Goal: Task Accomplishment & Management: Use online tool/utility

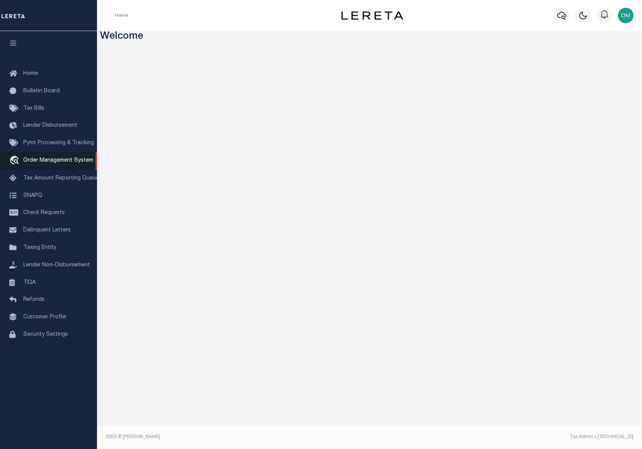
click at [43, 161] on span "Order Management System" at bounding box center [58, 160] width 70 height 5
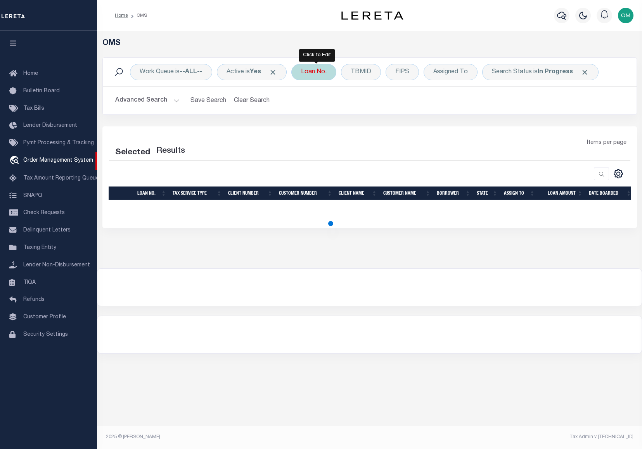
click at [329, 69] on div "Loan No." at bounding box center [313, 72] width 45 height 16
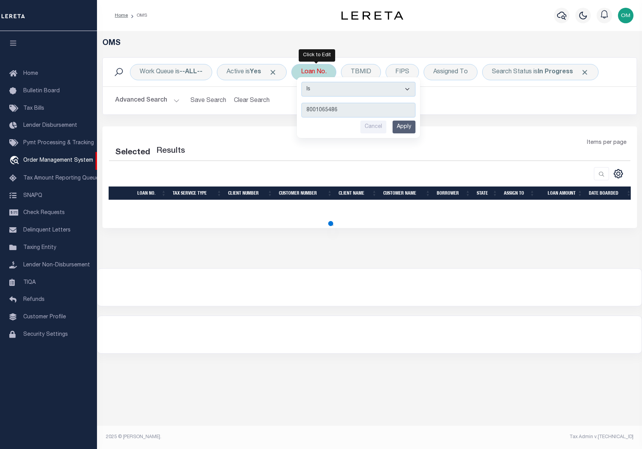
type input "8001065486"
click at [410, 129] on input "Apply" at bounding box center [404, 127] width 23 height 13
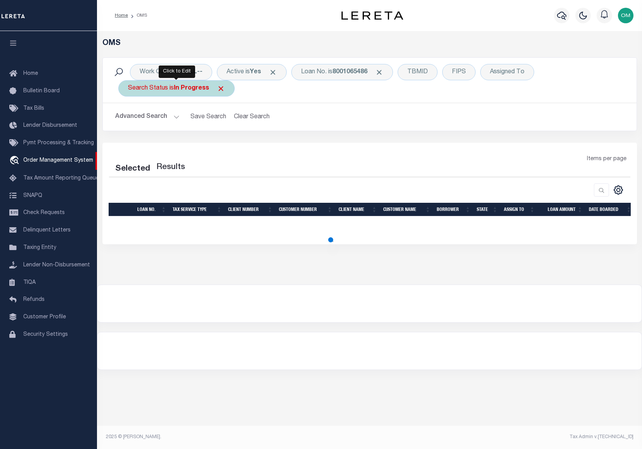
click at [204, 87] on b "In Progress" at bounding box center [191, 88] width 35 height 6
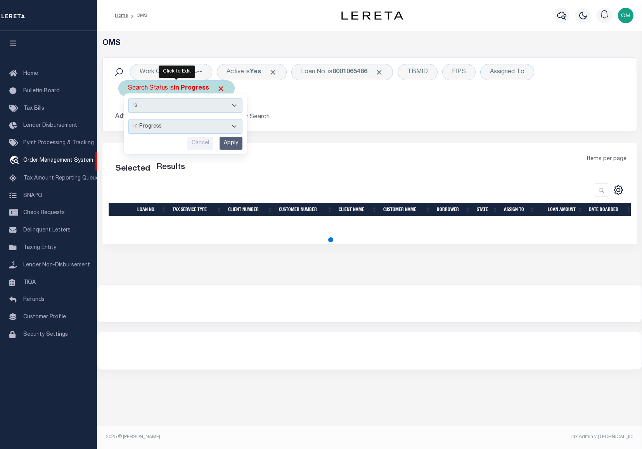
click at [204, 122] on select "Automated Search Bad Parcel Complete Duplicate Parcel High Dollar Reporting In …" at bounding box center [185, 126] width 114 height 15
select select "CP"
click at [128, 119] on select "Automated Search Bad Parcel Complete Duplicate Parcel High Dollar Reporting In …" at bounding box center [185, 126] width 114 height 15
click at [221, 91] on span "Click to Remove" at bounding box center [221, 89] width 8 height 8
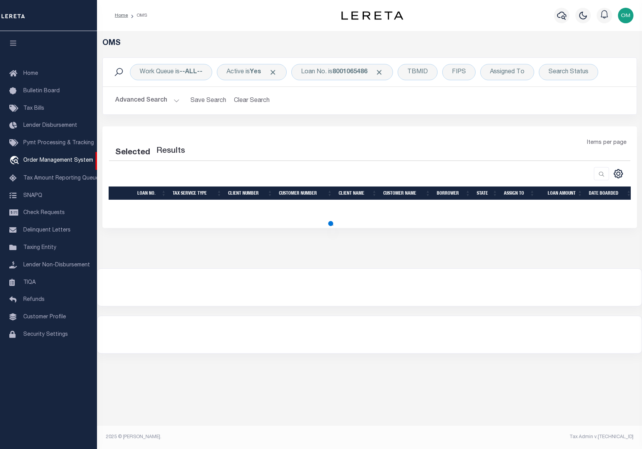
click at [167, 102] on button "Advanced Search" at bounding box center [147, 100] width 64 height 15
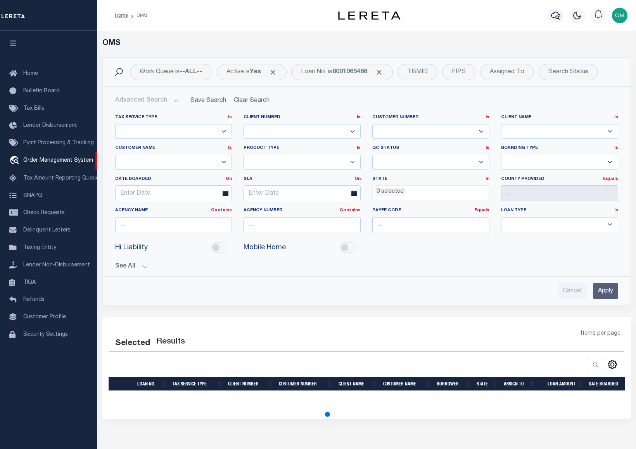
click at [599, 287] on input "Apply" at bounding box center [605, 291] width 25 height 16
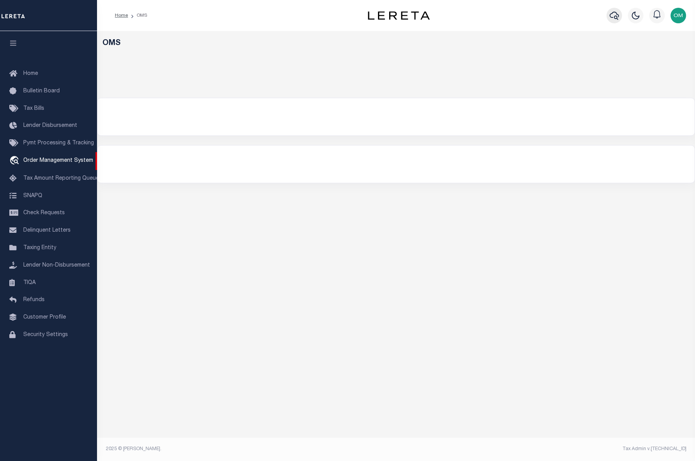
click at [617, 16] on icon "button" at bounding box center [613, 15] width 9 height 9
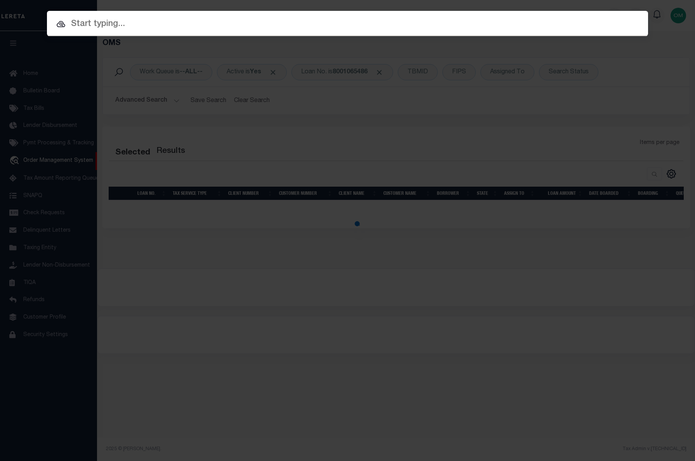
paste input "8001065486"
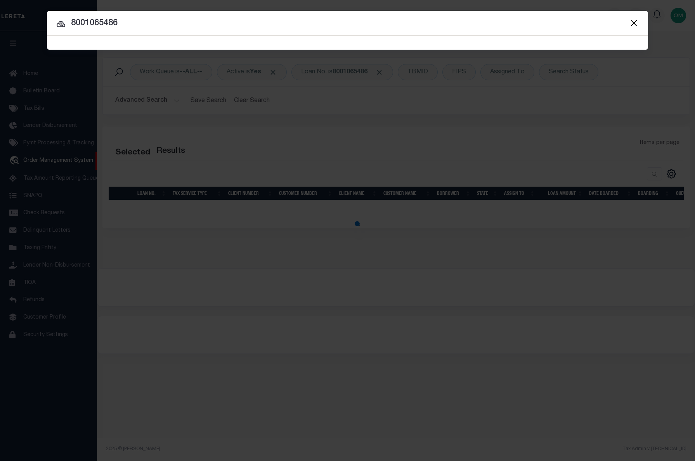
type input "8001065486"
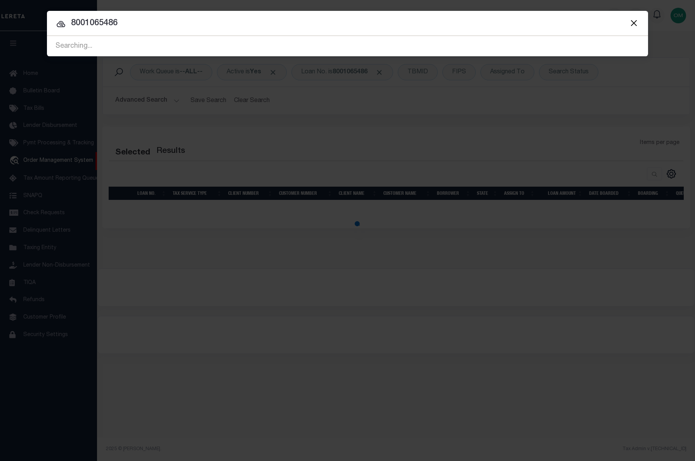
select select "200"
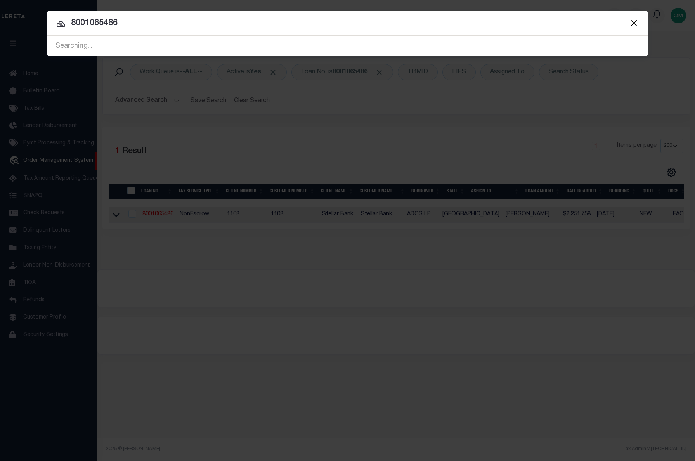
click at [636, 26] on button "Close" at bounding box center [633, 23] width 10 height 10
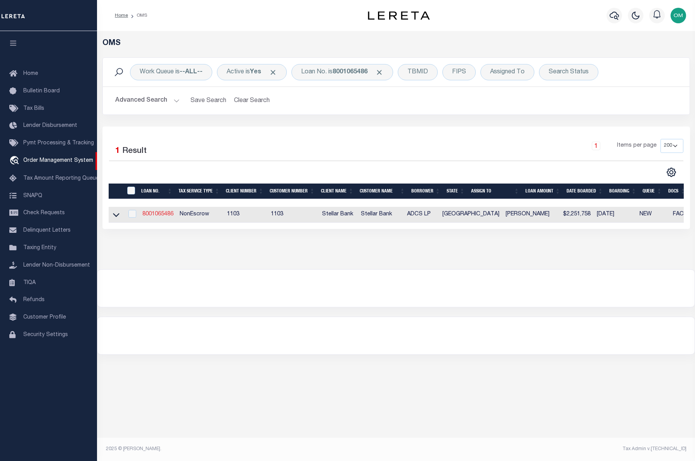
click at [160, 215] on link "8001065486" at bounding box center [157, 213] width 31 height 5
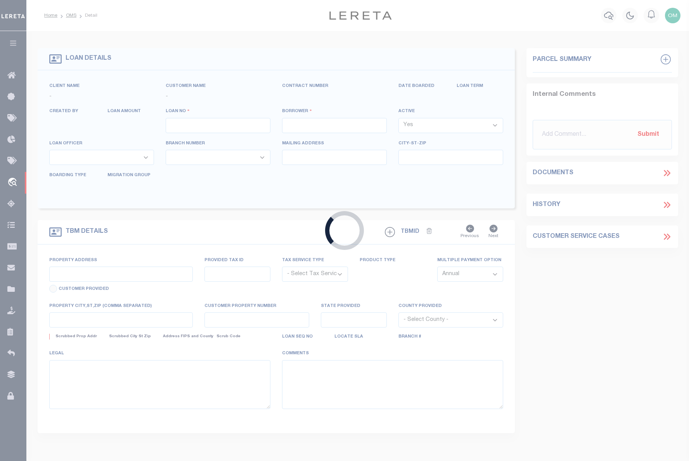
type input "8001065486"
type input "ADCS LP"
select select
type input "3503 FIR FOREST DR"
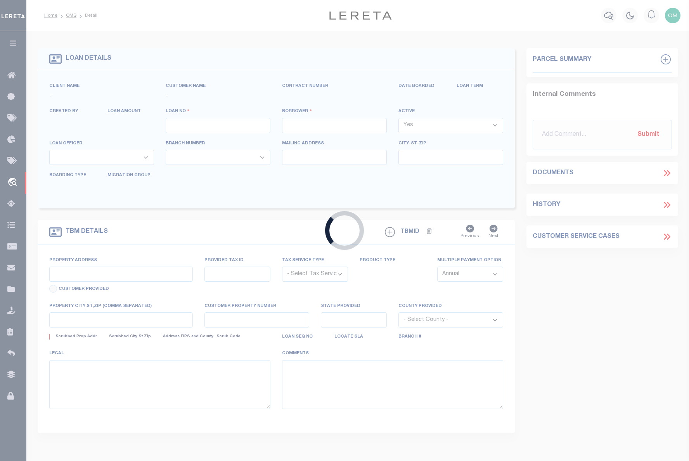
type input "SPRING TX 77388-5126"
select select "NonEscrow"
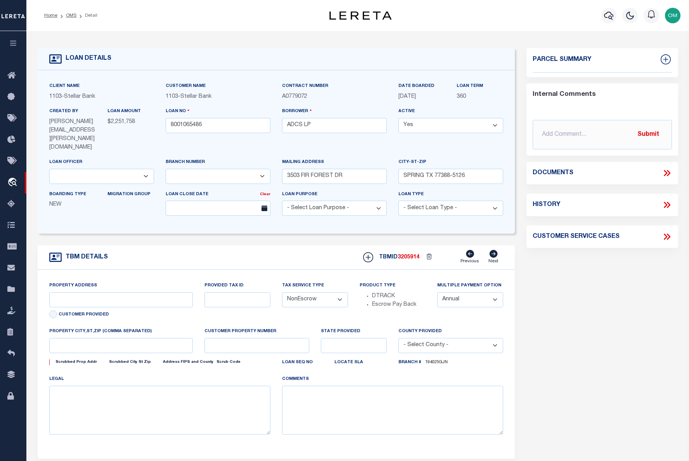
select select "11246"
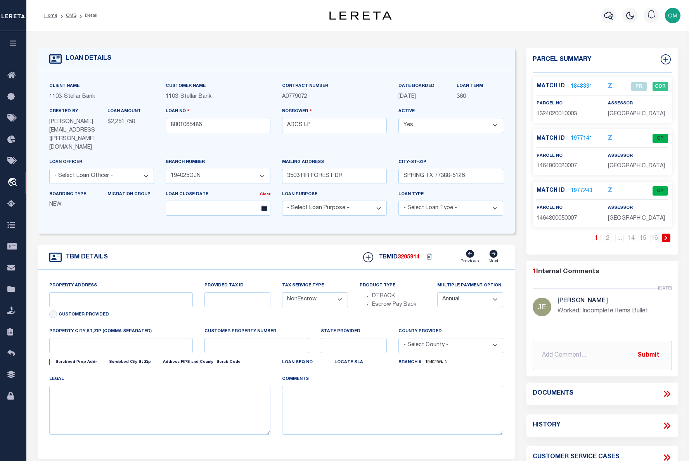
type input "0 KUYKENDAHL"
type input "1324020010003"
select select
type input "SPRING TX 77388"
type input "[GEOGRAPHIC_DATA]"
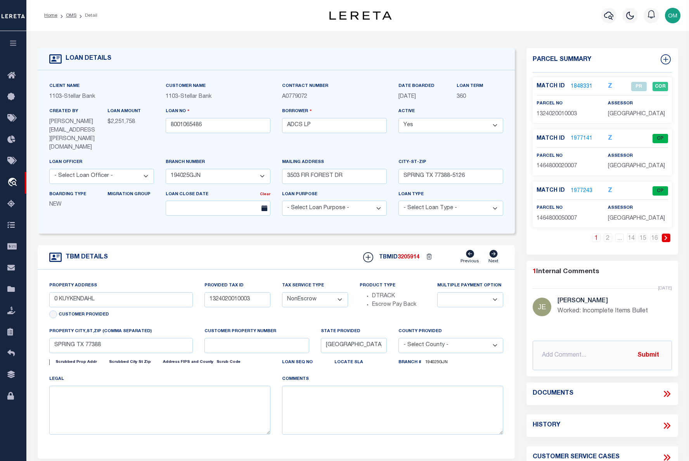
select select
type textarea "RES A2 BLK 1 COUNTRY LAKE ESTATES COMMERICAL RESERVE"
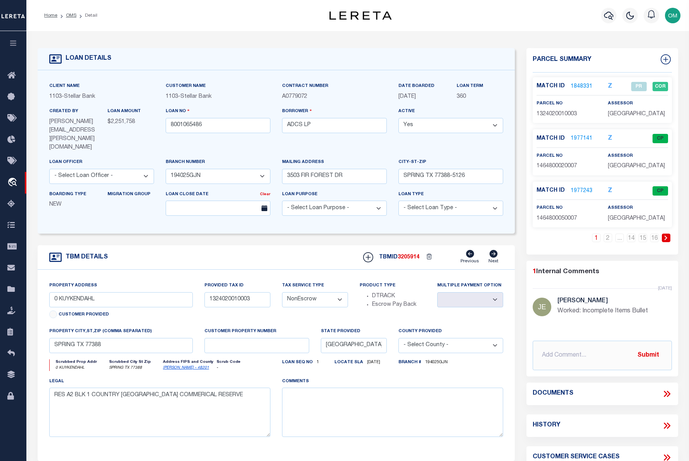
click at [579, 136] on link "1977141" at bounding box center [582, 139] width 22 height 8
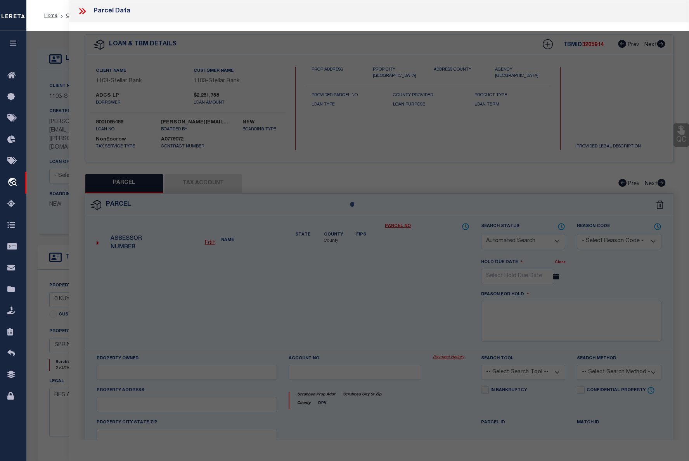
checkbox input "false"
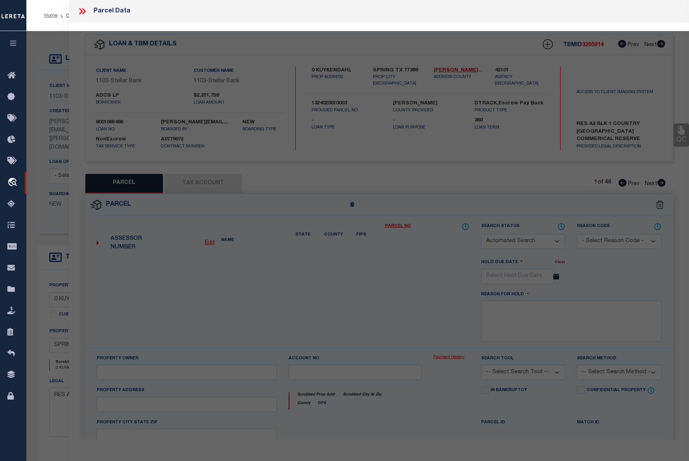
select select "CP"
type input "ADCS LP"
select select "AGW"
select select
type input "18924 KUYKENDAHL RD"
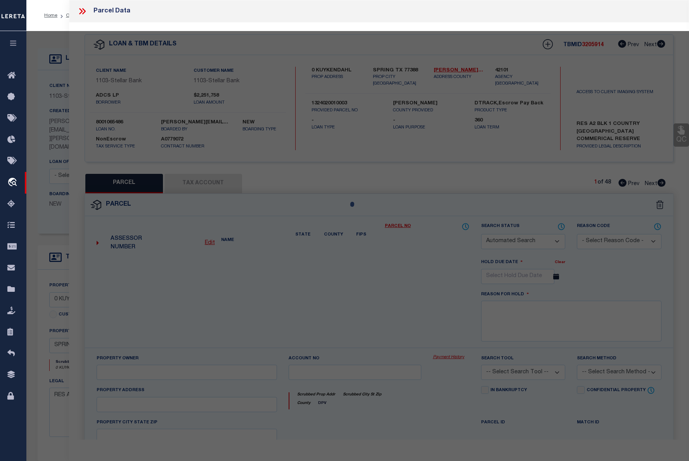
type input "SPRING TX 77388"
type textarea "UNIT H BLDG 18924 .0281 INT COMMON LAND & ELE SPRING ROSE OFFICE CONDO"
type textarea "9-5-23 MC no longer New Property per Deborah Weselka."
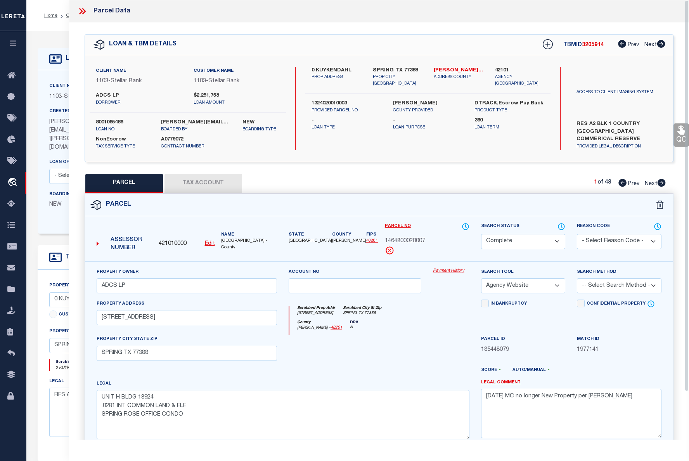
click at [190, 184] on button "Tax Account" at bounding box center [203, 183] width 78 height 19
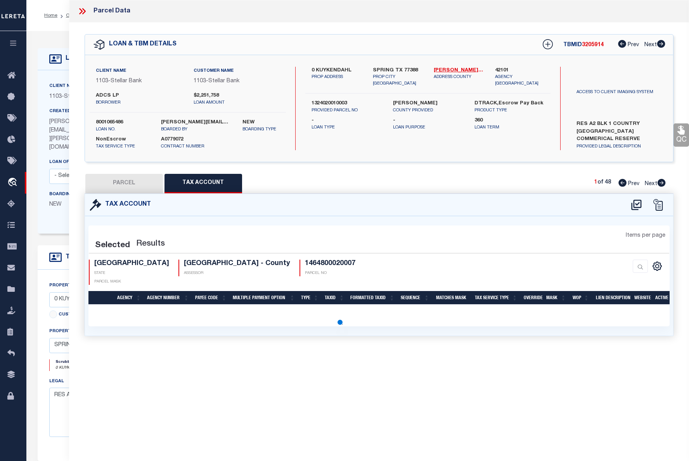
select select "100"
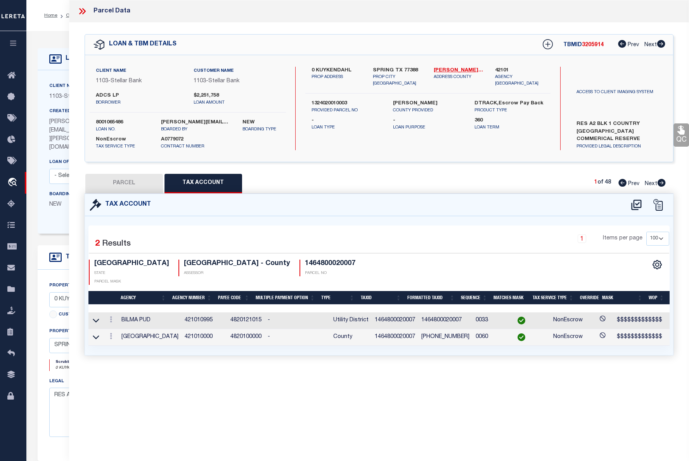
click at [379, 317] on span "1464800020007" at bounding box center [395, 319] width 40 height 5
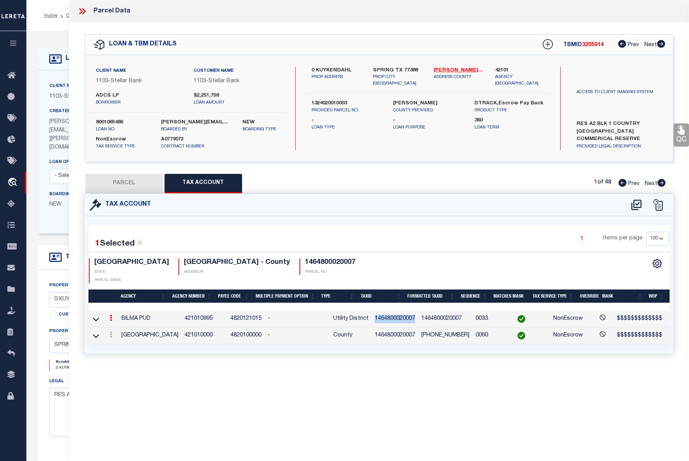
click at [379, 316] on span "1464800020007" at bounding box center [395, 318] width 40 height 5
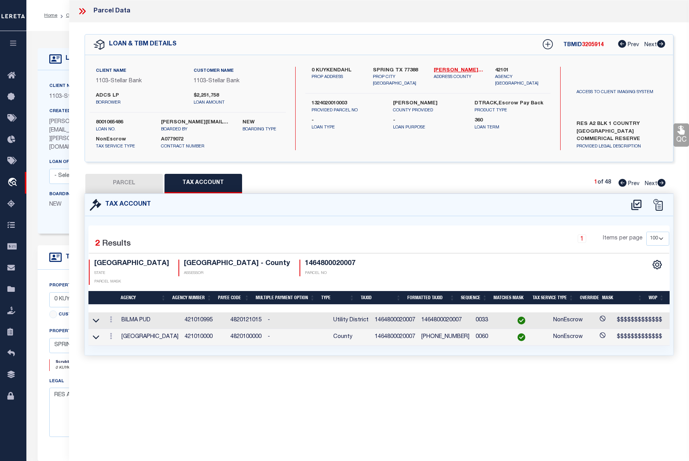
drag, startPoint x: 379, startPoint y: 310, endPoint x: 377, endPoint y: 327, distance: 16.8
click at [377, 334] on span "1464800020007" at bounding box center [395, 336] width 40 height 5
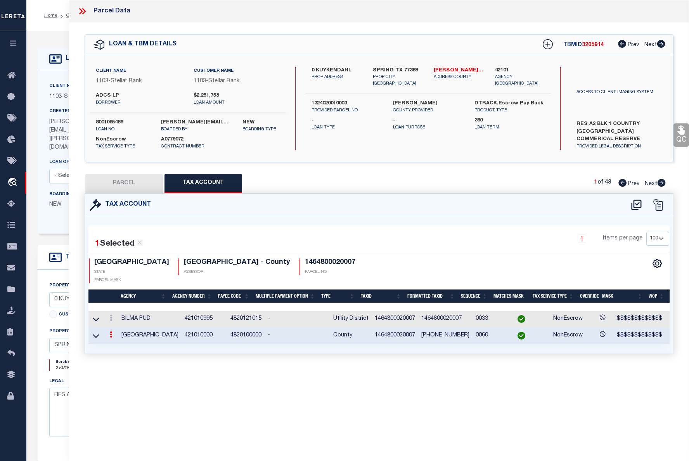
click at [377, 332] on span "1464800020007" at bounding box center [395, 334] width 40 height 5
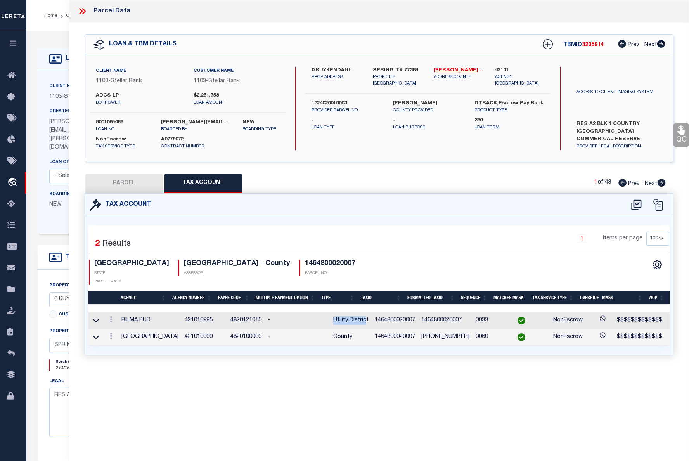
drag, startPoint x: 320, startPoint y: 308, endPoint x: 352, endPoint y: 310, distance: 31.5
click at [352, 312] on td "Utility District" at bounding box center [351, 320] width 42 height 17
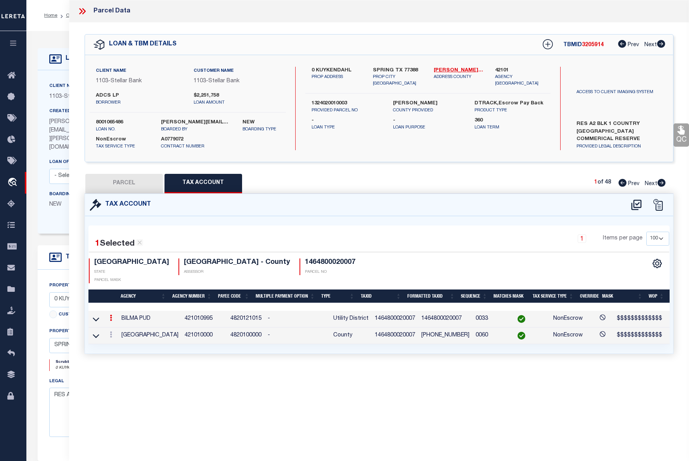
drag, startPoint x: 352, startPoint y: 310, endPoint x: 351, endPoint y: 360, distance: 50.4
click at [351, 360] on div "Tax Account 1 2 1" at bounding box center [379, 283] width 601 height 179
drag, startPoint x: 235, startPoint y: 310, endPoint x: 255, endPoint y: 310, distance: 20.6
click at [255, 311] on tr "BILMA PUD 421010995 4820121015 - Utility District 1464800020007 1464800020007 0…" at bounding box center [424, 319] width 672 height 17
drag, startPoint x: 255, startPoint y: 310, endPoint x: 235, endPoint y: 345, distance: 40.2
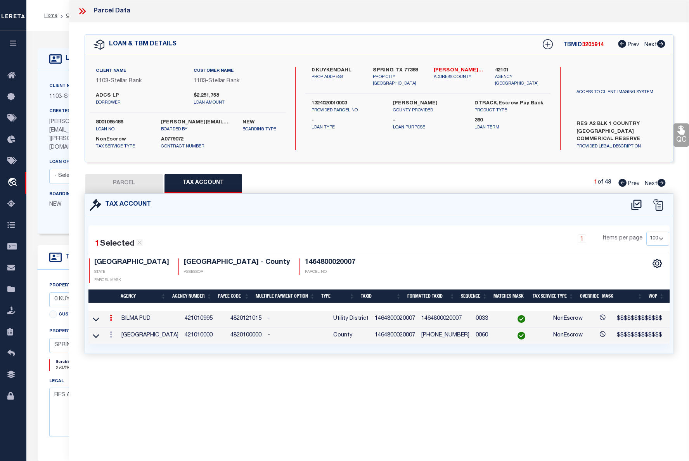
click at [236, 350] on div "Tax Account 1 Selected 2 1" at bounding box center [379, 274] width 589 height 160
click at [227, 311] on td "4820121015" at bounding box center [245, 319] width 37 height 17
copy td "4820121015"
click at [635, 205] on icon at bounding box center [636, 205] width 13 height 12
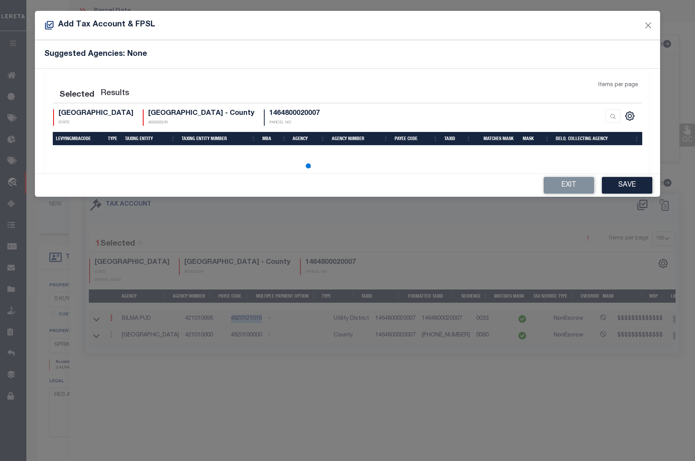
drag, startPoint x: 249, startPoint y: 15, endPoint x: 271, endPoint y: 43, distance: 35.6
click at [271, 43] on div "Add Tax Account & FPSL Suggested Agencies: None Selected Results TX STATE" at bounding box center [347, 104] width 625 height 186
drag, startPoint x: 271, startPoint y: 43, endPoint x: 192, endPoint y: 53, distance: 79.4
click at [192, 53] on h5 "Suggested Agencies: None" at bounding box center [347, 54] width 607 height 9
click at [129, 51] on h5 "Suggested Agencies: None" at bounding box center [347, 54] width 607 height 9
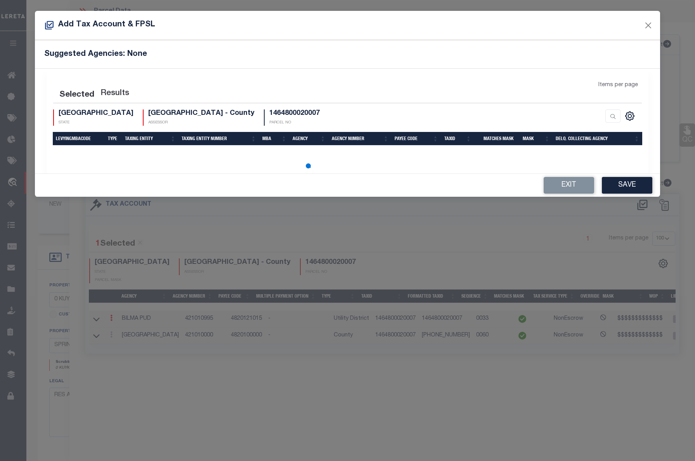
click at [129, 51] on h5 "Suggested Agencies: None" at bounding box center [347, 54] width 607 height 9
click at [455, 66] on div "Suggested Agencies: None" at bounding box center [347, 54] width 625 height 28
click at [294, 67] on div "Suggested Agencies: None" at bounding box center [347, 54] width 625 height 28
select select "100"
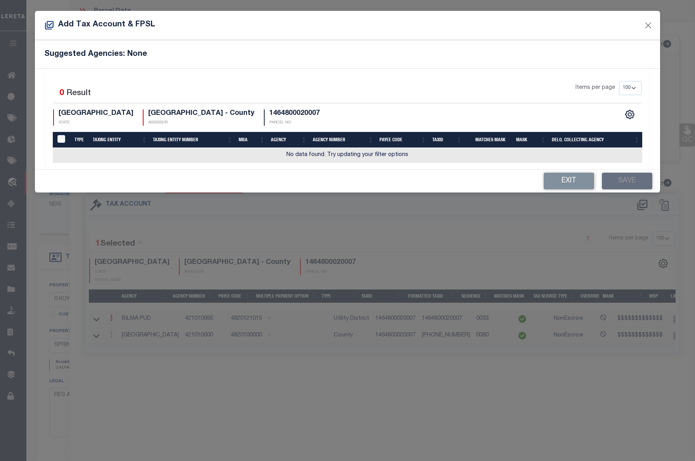
click at [268, 107] on div "Selected 0 Result Items per page 10 25 50 100 200 TX STATE HARRIS COUNTY - Coun…" at bounding box center [347, 103] width 601 height 45
click at [632, 115] on icon "" at bounding box center [630, 114] width 10 height 10
click at [457, 116] on div "CSV Export Selected Print Show Filter Show Search Columns 0: LevyingMBACode 1: …" at bounding box center [494, 117] width 294 height 17
click at [644, 25] on button "Close" at bounding box center [648, 25] width 10 height 10
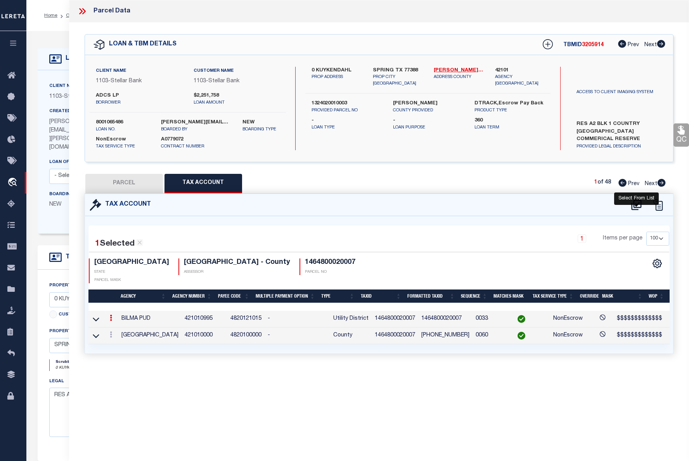
click at [635, 204] on icon at bounding box center [636, 205] width 13 height 12
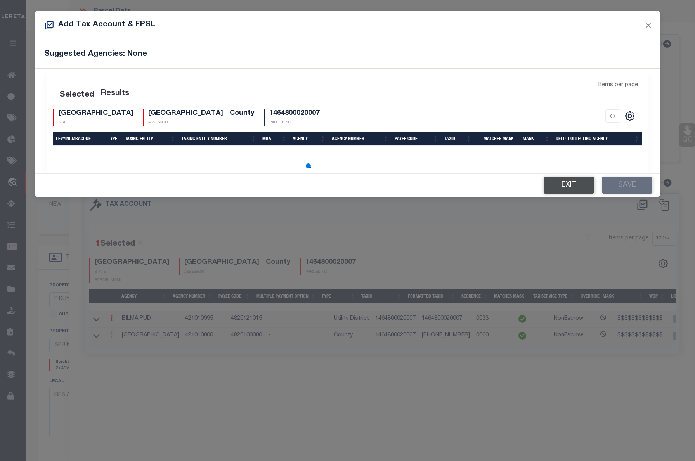
click at [572, 178] on button "Exit" at bounding box center [569, 185] width 50 height 17
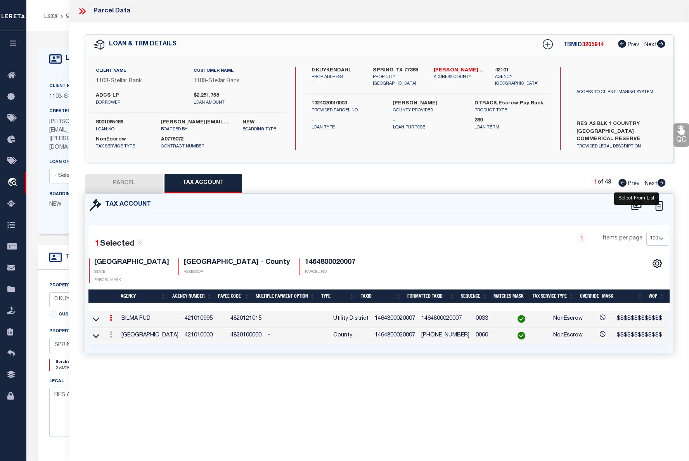
click at [638, 202] on icon at bounding box center [636, 204] width 10 height 10
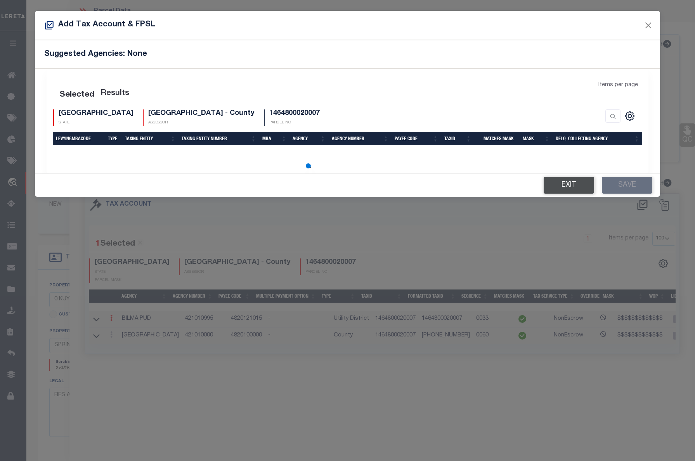
click at [578, 182] on button "Exit" at bounding box center [569, 185] width 50 height 17
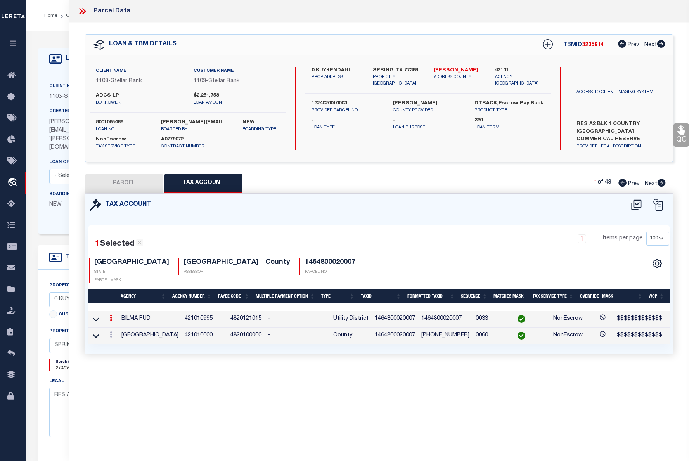
click at [76, 5] on div "Parcel Data" at bounding box center [379, 11] width 620 height 23
click at [81, 8] on icon at bounding box center [82, 11] width 10 height 10
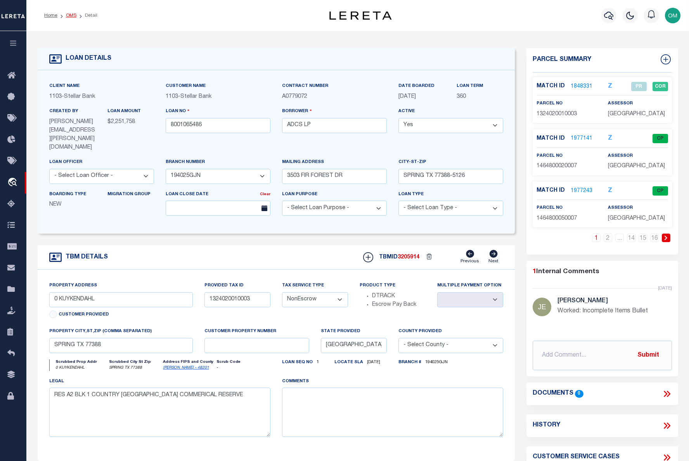
click at [70, 16] on link "OMS" at bounding box center [71, 15] width 10 height 5
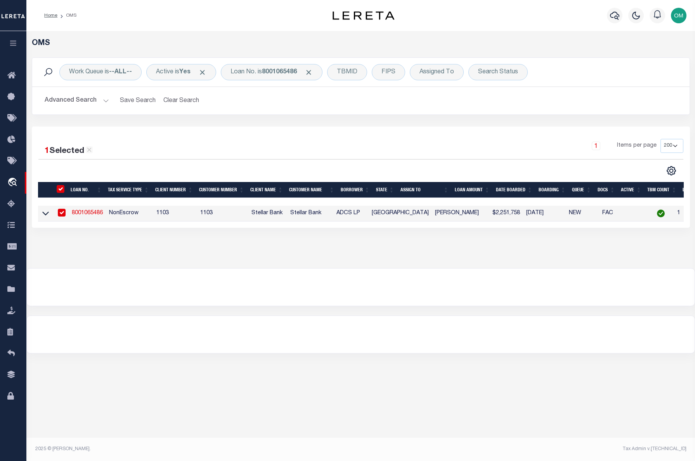
click at [70, 16] on li "OMS" at bounding box center [66, 15] width 19 height 7
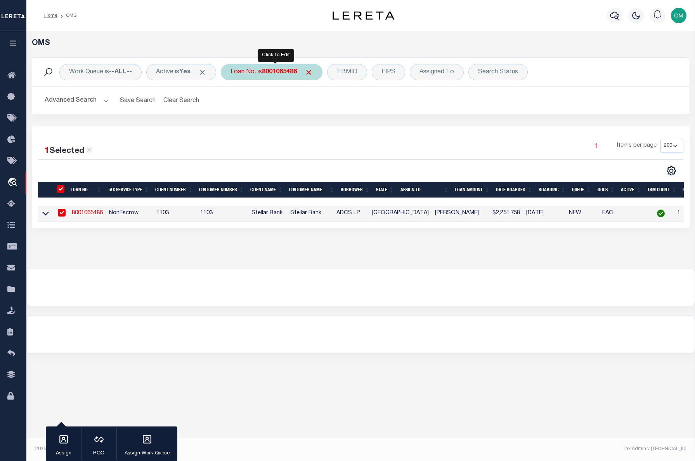
click at [310, 71] on span "Click to Remove" at bounding box center [309, 72] width 8 height 8
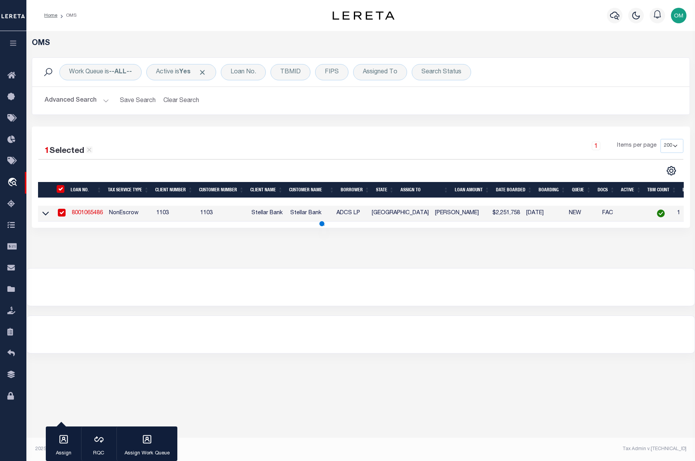
click at [291, 324] on div at bounding box center [361, 334] width 668 height 37
click at [47, 215] on icon at bounding box center [45, 213] width 7 height 8
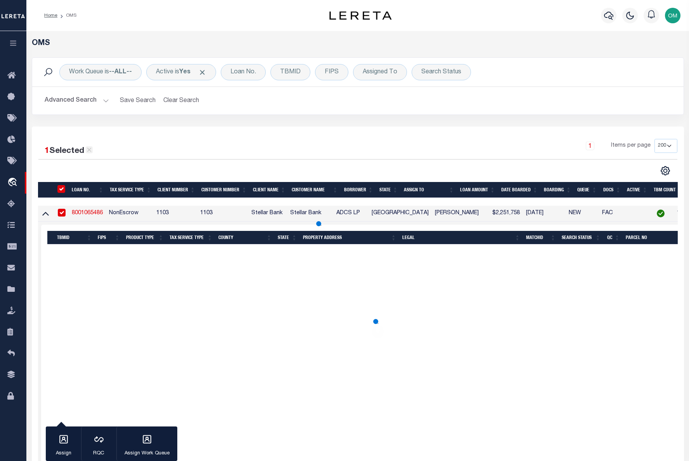
click at [89, 150] on icon at bounding box center [89, 150] width 4 height 4
checkbox input "false"
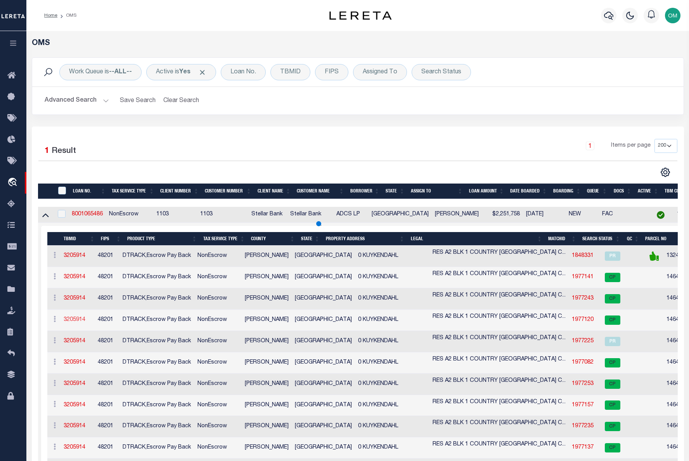
click at [74, 319] on link "3205914" at bounding box center [75, 319] width 22 height 5
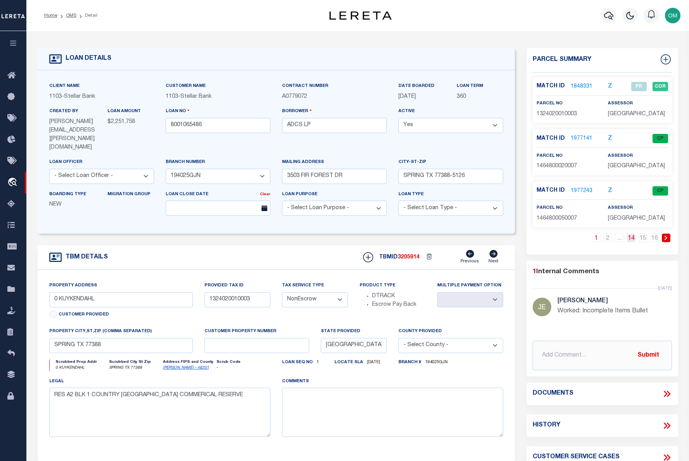
click at [633, 236] on link "14" at bounding box center [631, 238] width 9 height 9
click at [641, 237] on link "15" at bounding box center [643, 238] width 9 height 9
select select "11246"
click at [654, 237] on link "16" at bounding box center [654, 238] width 9 height 9
click at [583, 188] on link "1977228" at bounding box center [582, 191] width 22 height 8
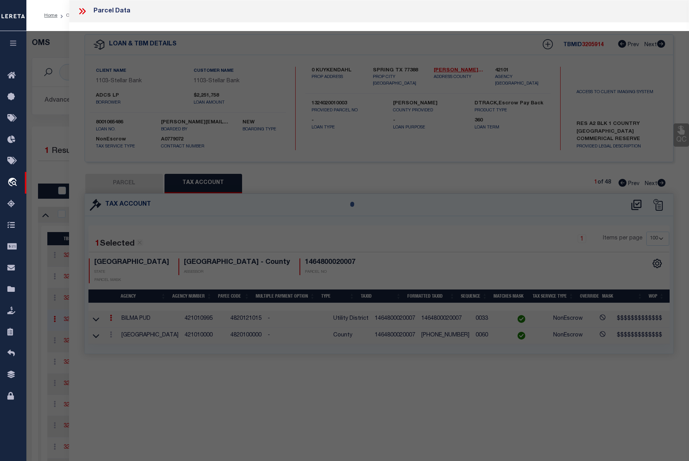
click at [76, 11] on div "Parcel Data" at bounding box center [379, 11] width 620 height 23
click at [80, 11] on icon at bounding box center [82, 11] width 10 height 10
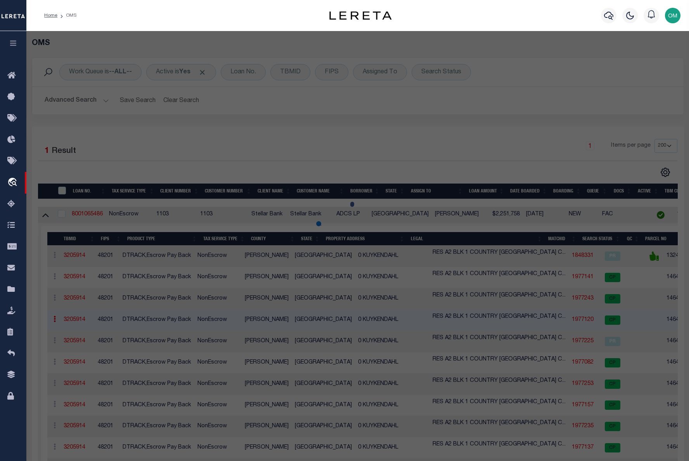
click at [219, 110] on div at bounding box center [357, 354] width 663 height 647
click at [46, 215] on div at bounding box center [357, 354] width 663 height 647
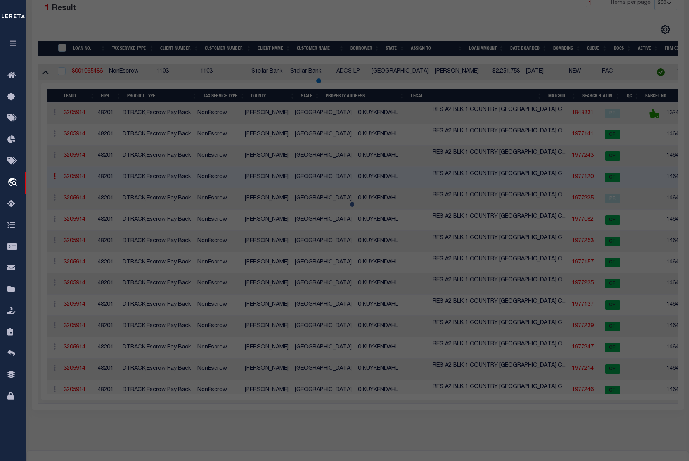
scroll to position [116, 0]
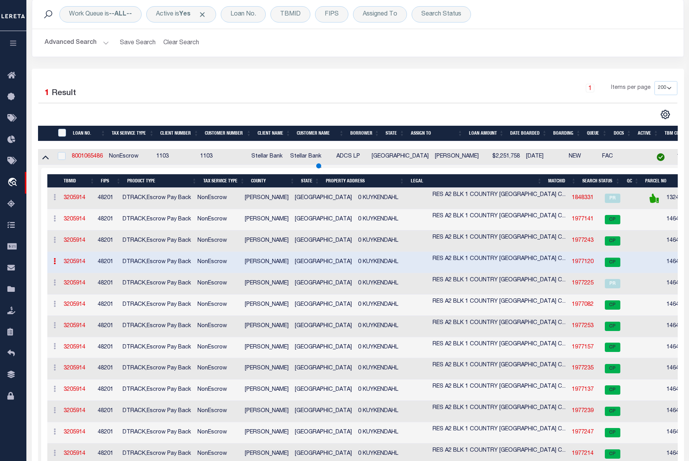
scroll to position [0, 0]
